Goal: Find specific page/section: Find specific page/section

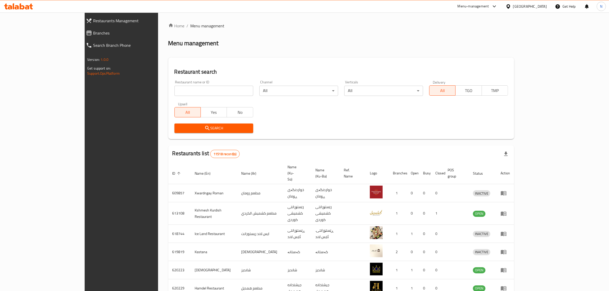
click at [177, 86] on input "search" at bounding box center [213, 91] width 79 height 10
paste input "702071"
type input "702071"
click at [189, 128] on span "Search" at bounding box center [213, 128] width 71 height 6
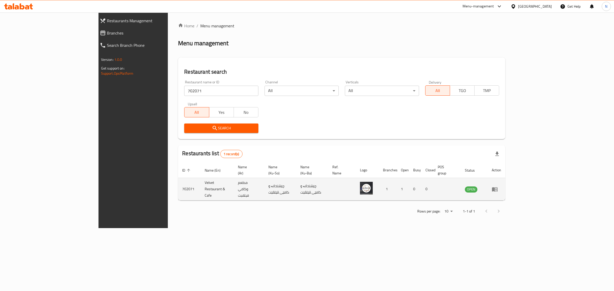
click at [498, 186] on icon "enhanced table" at bounding box center [494, 189] width 6 height 6
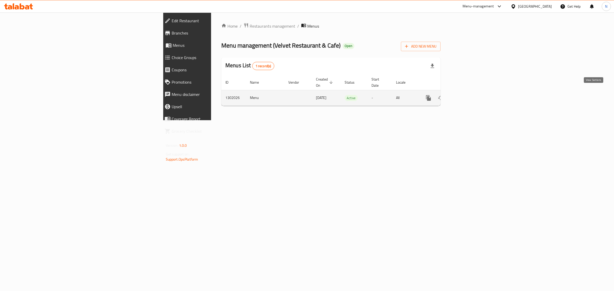
click at [467, 96] on icon "enhanced table" at bounding box center [465, 98] width 5 height 5
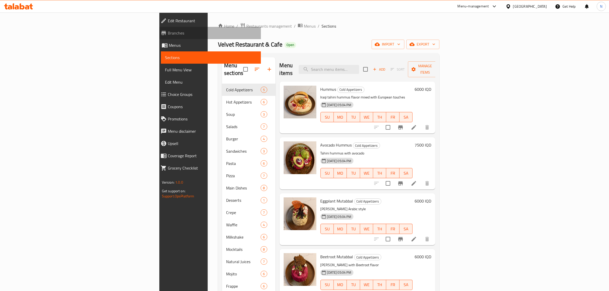
click at [168, 30] on span "Branches" at bounding box center [212, 33] width 89 height 6
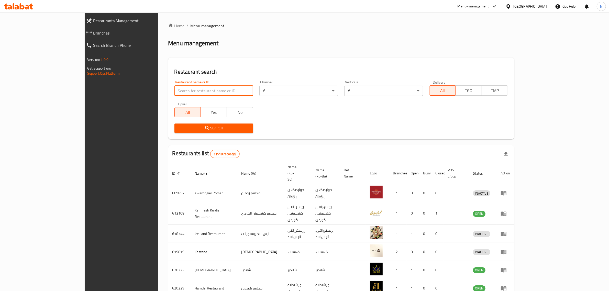
click at [202, 91] on input "search" at bounding box center [213, 91] width 79 height 10
type input "لؤي كسرة"
click button "Search" at bounding box center [213, 128] width 79 height 9
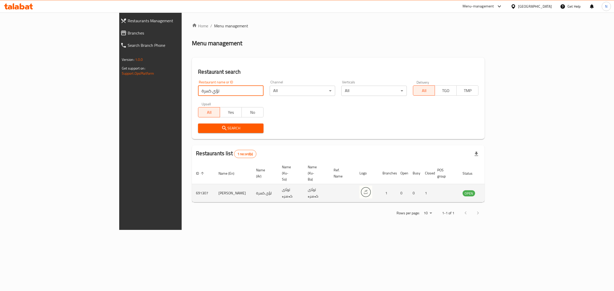
click at [214, 184] on td "Luaay Kasrah" at bounding box center [233, 193] width 38 height 18
copy td "Luaay Kasrah"
